Goal: Navigation & Orientation: Find specific page/section

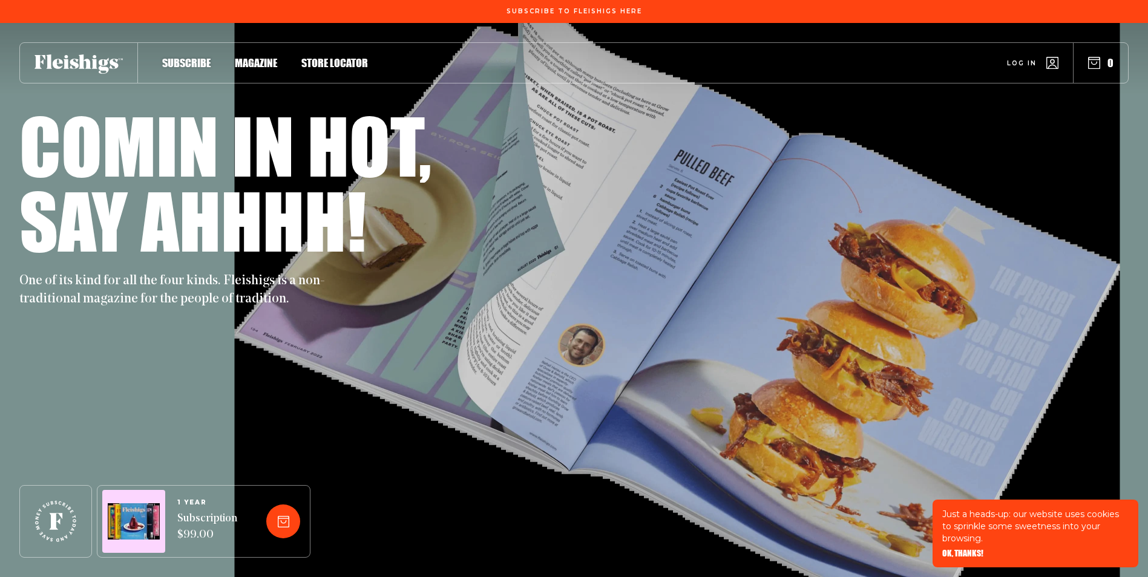
click at [250, 57] on span "Magazine" at bounding box center [256, 50] width 42 height 13
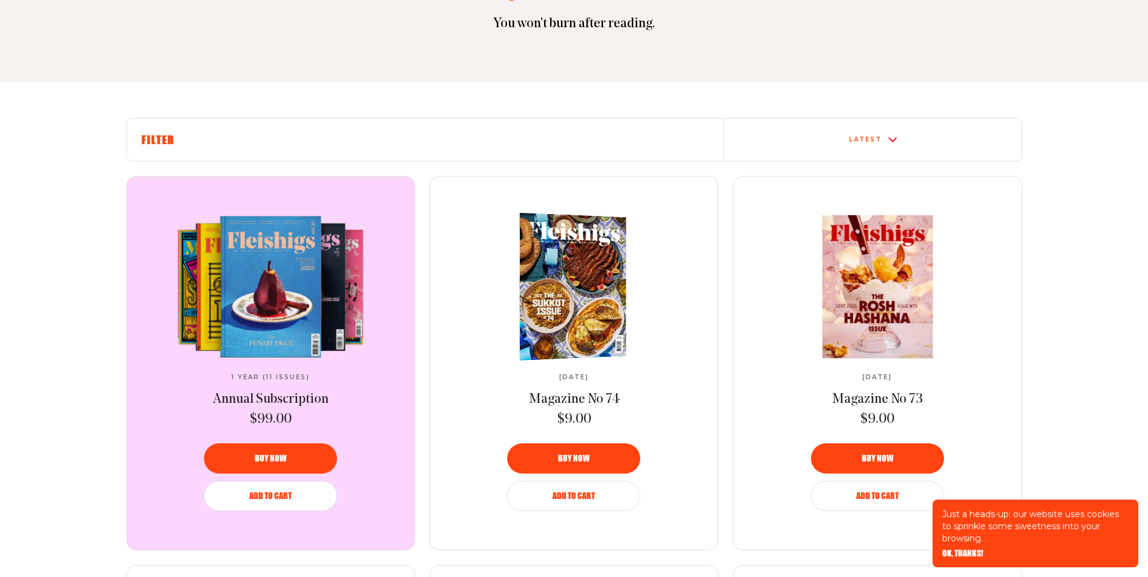
scroll to position [303, 0]
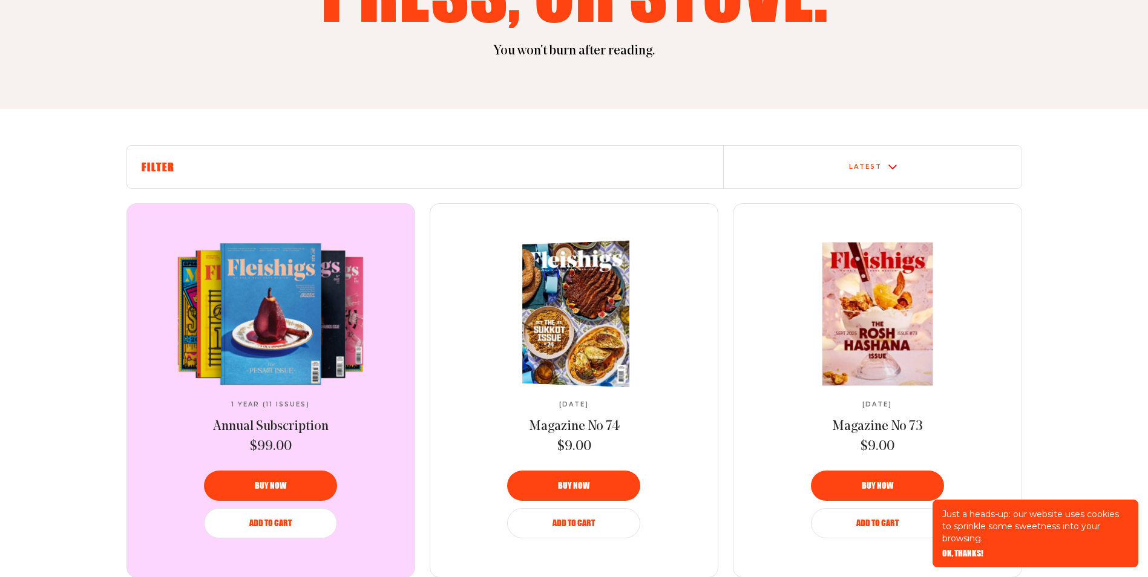
click at [571, 429] on span "Magazine No 74" at bounding box center [574, 427] width 91 height 14
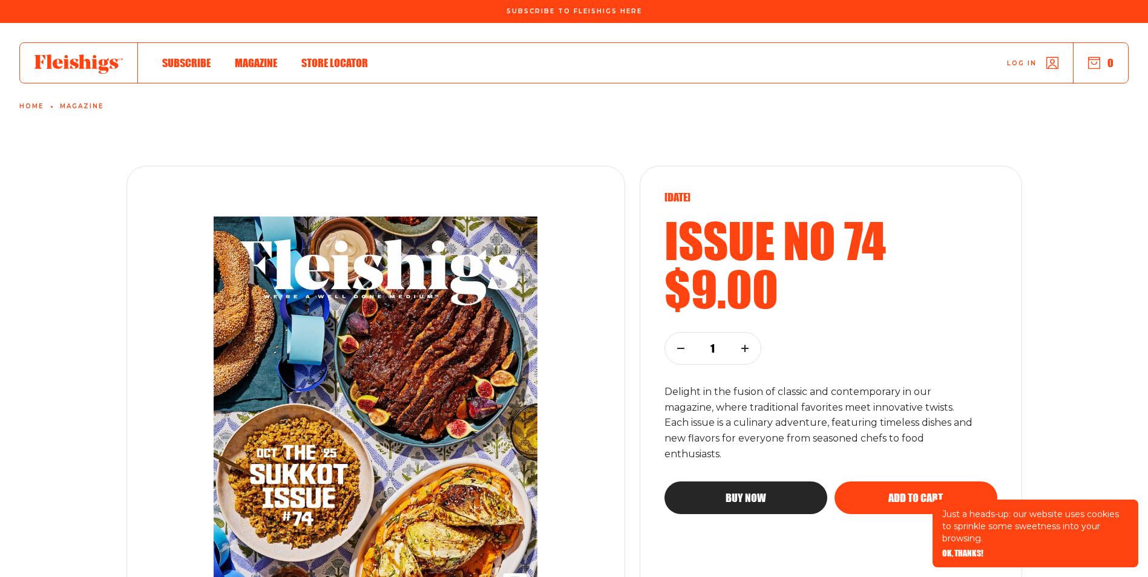
click at [34, 105] on link "Home" at bounding box center [31, 106] width 24 height 7
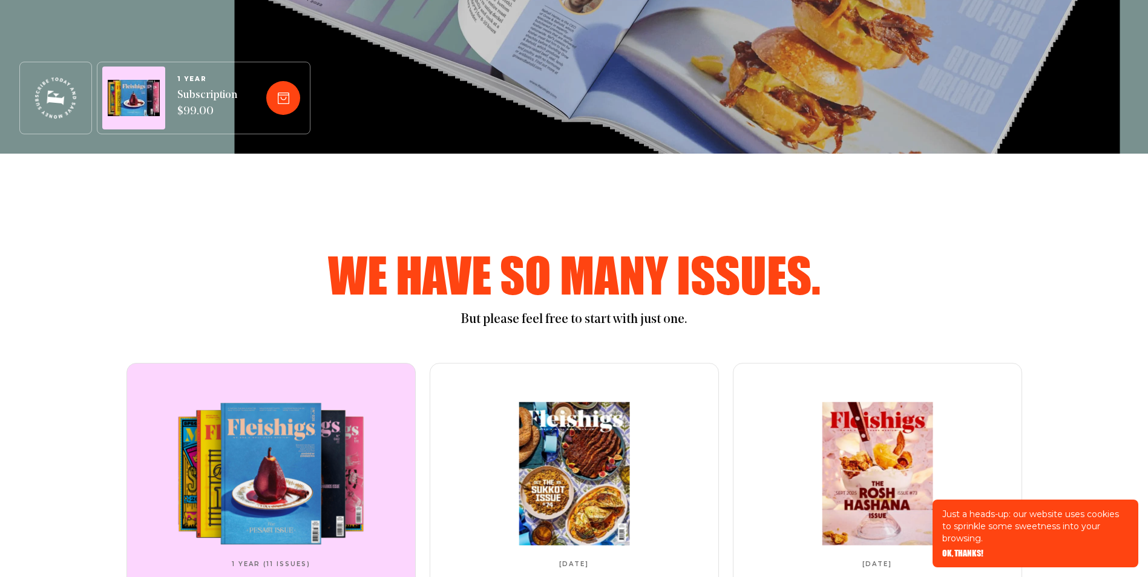
scroll to position [666, 0]
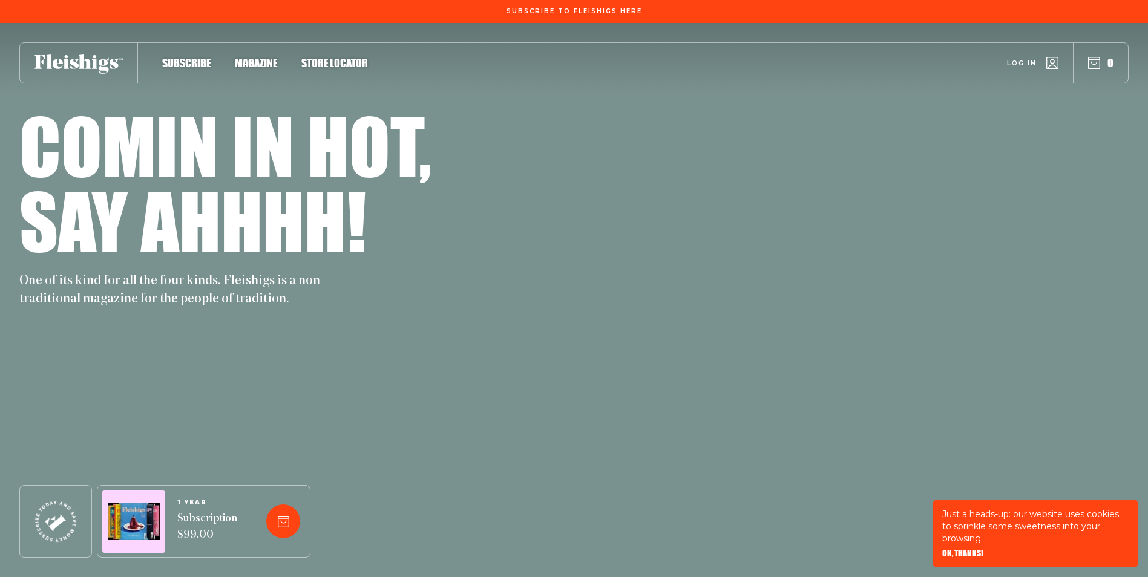
scroll to position [6454, 0]
